Goal: Navigation & Orientation: Find specific page/section

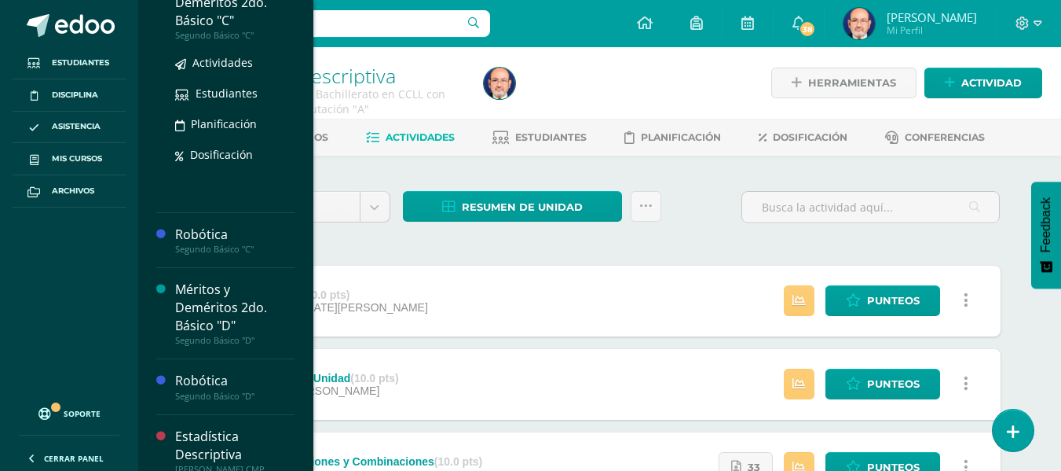
scroll to position [1044, 0]
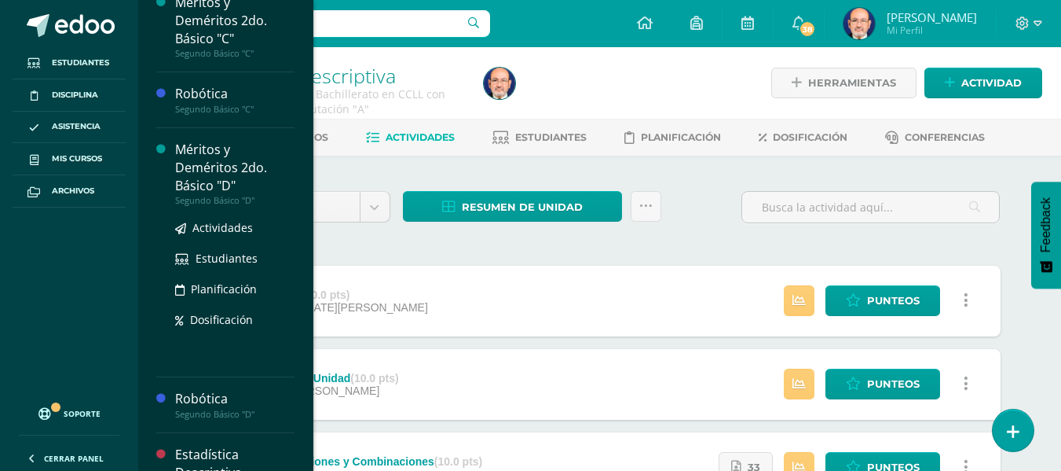
click at [211, 168] on div "Méritos y Deméritos 2do. Básico "D"" at bounding box center [234, 168] width 119 height 54
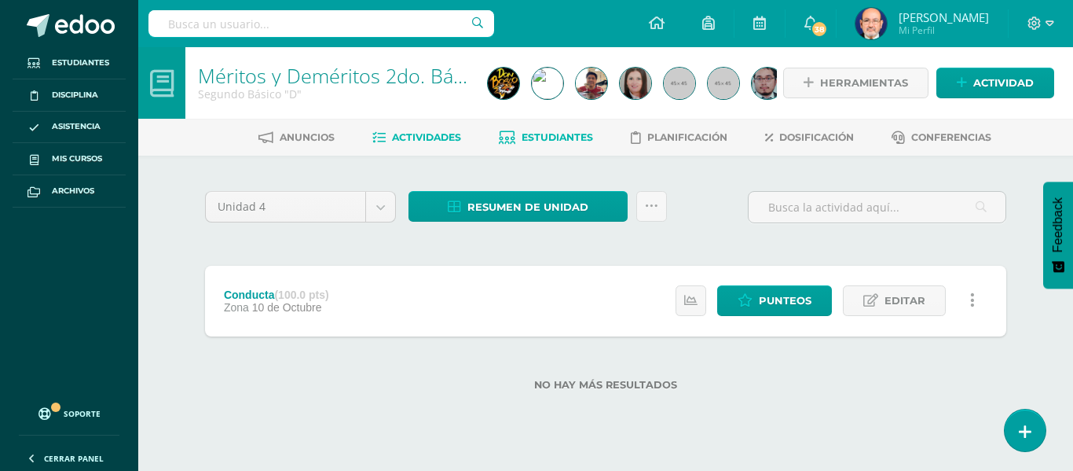
click at [524, 138] on span "Estudiantes" at bounding box center [557, 137] width 71 height 12
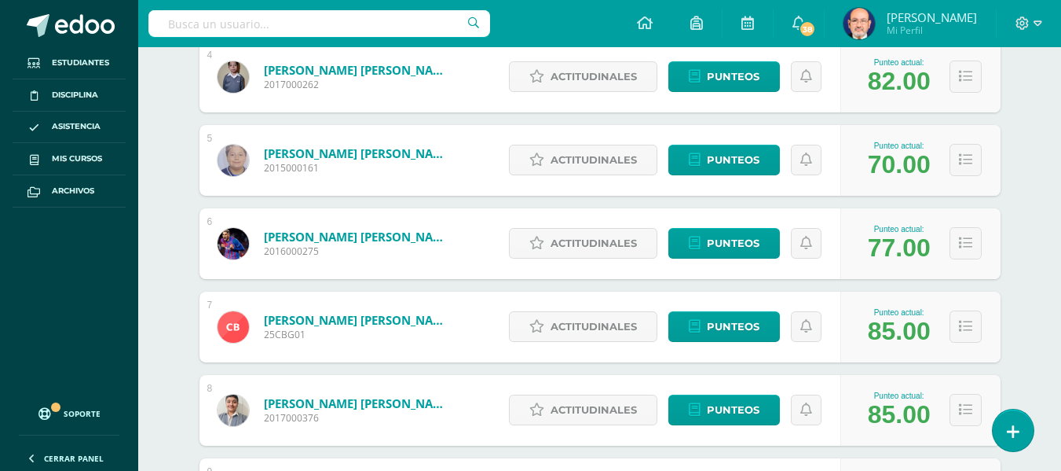
scroll to position [629, 0]
